Goal: Task Accomplishment & Management: Manage account settings

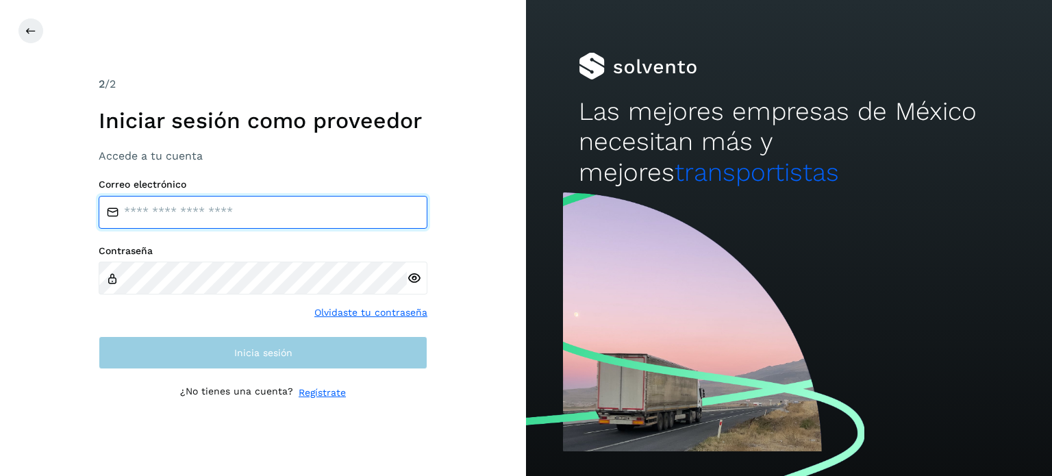
type input "**********"
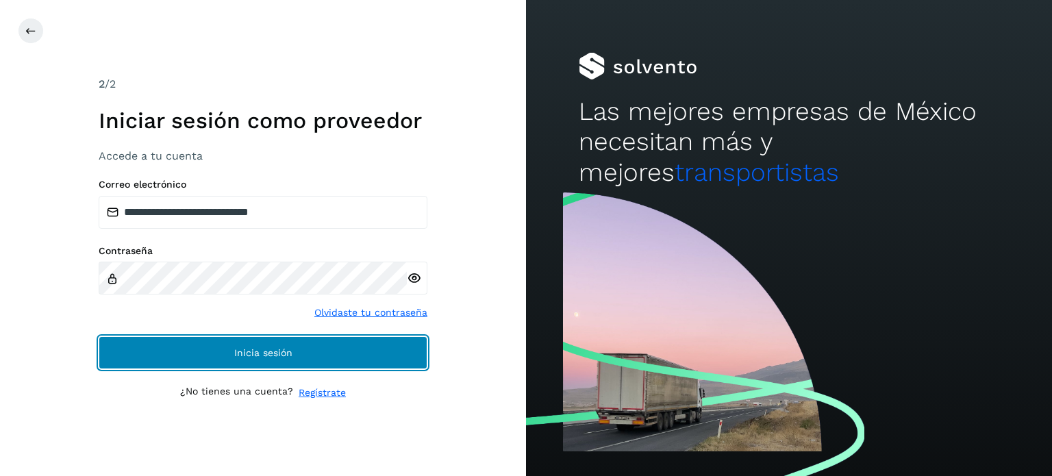
click at [399, 352] on button "Inicia sesión" at bounding box center [263, 352] width 329 height 33
click at [396, 352] on button "Inicia sesión" at bounding box center [263, 352] width 329 height 33
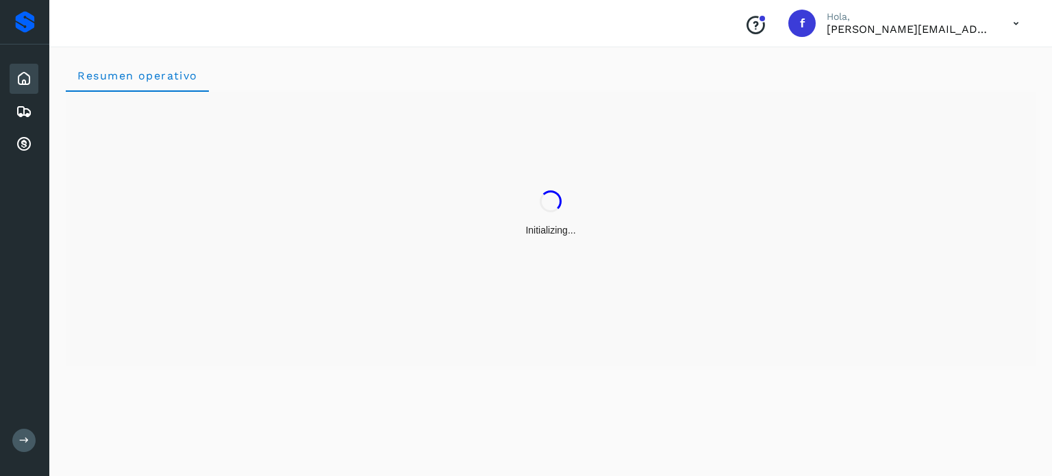
click at [22, 78] on icon at bounding box center [24, 79] width 16 height 16
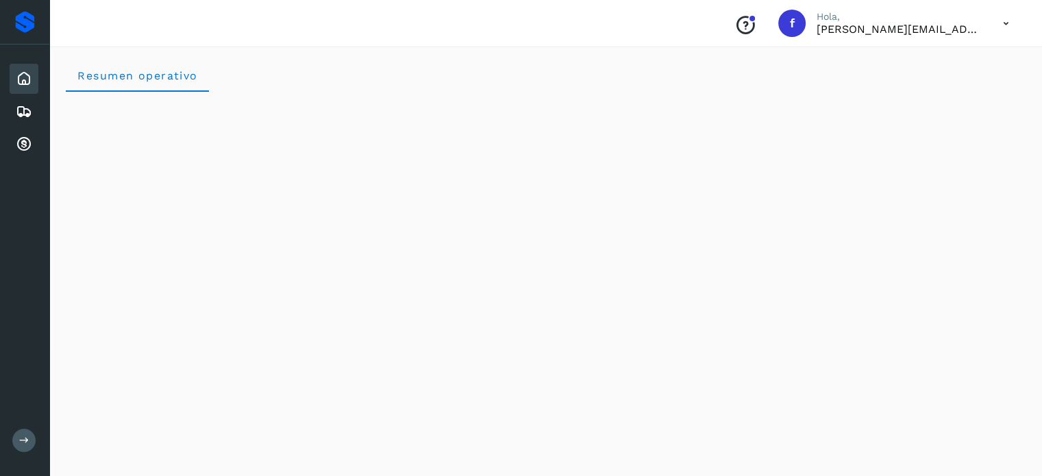
click at [21, 84] on icon at bounding box center [24, 79] width 16 height 16
click at [24, 106] on icon at bounding box center [24, 111] width 16 height 16
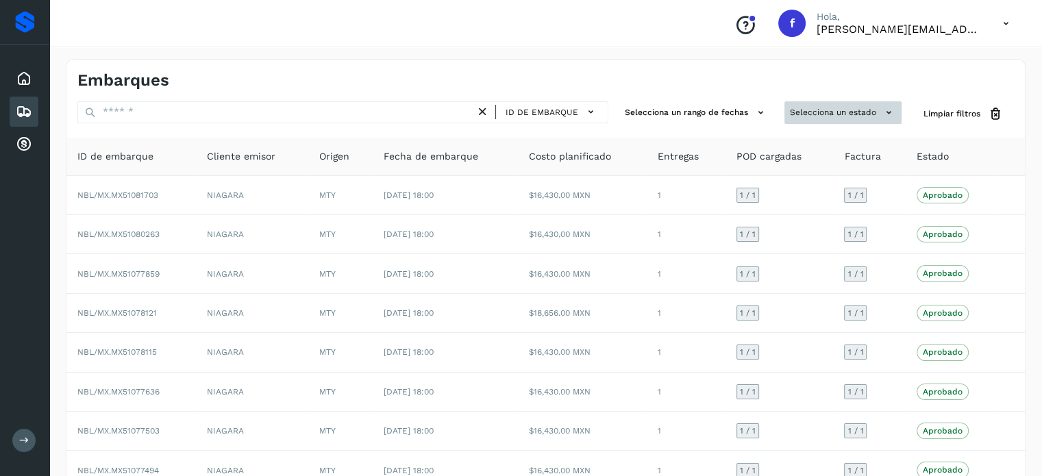
click at [850, 105] on button "Selecciona un estado" at bounding box center [842, 112] width 117 height 23
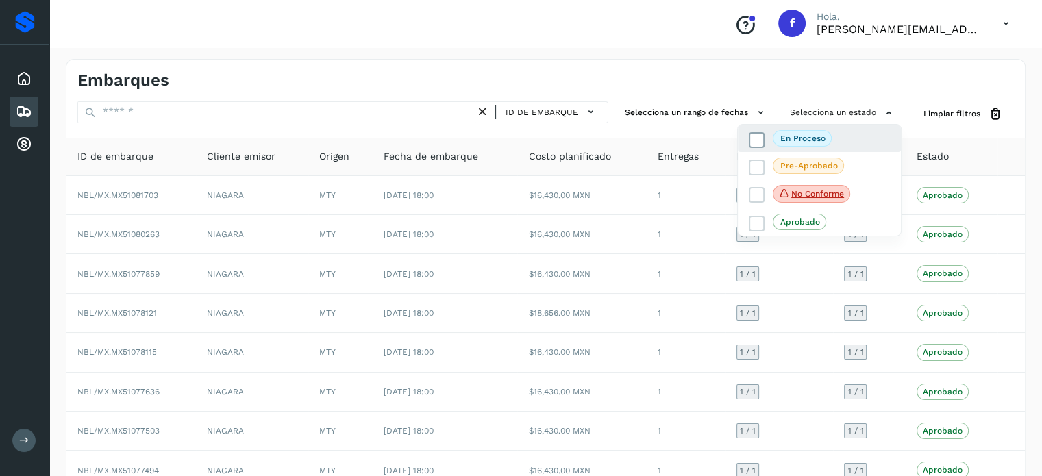
click at [818, 139] on p "En proceso" at bounding box center [802, 139] width 45 height 10
